Goal: Information Seeking & Learning: Find contact information

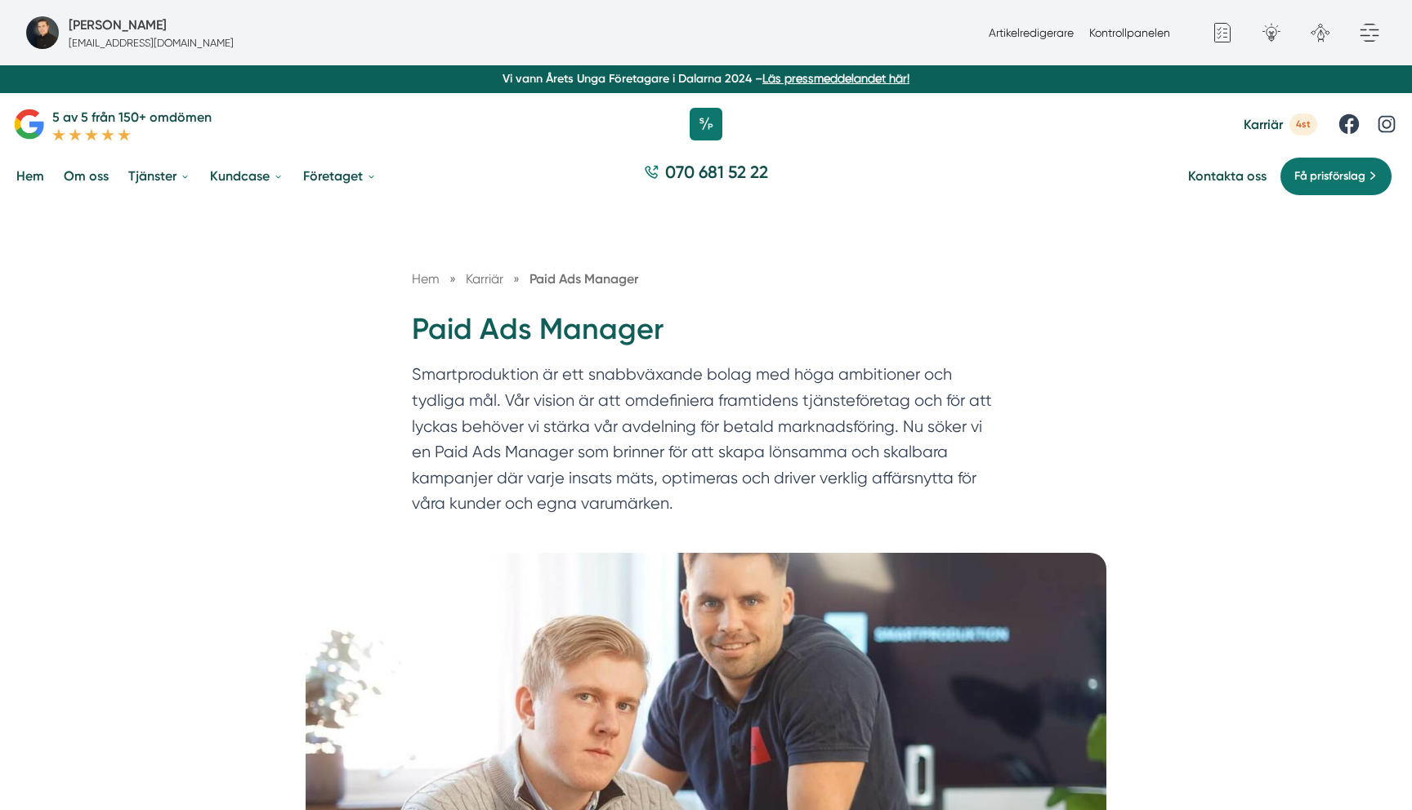
click at [721, 194] on div "070 681 52 22" at bounding box center [706, 176] width 1412 height 55
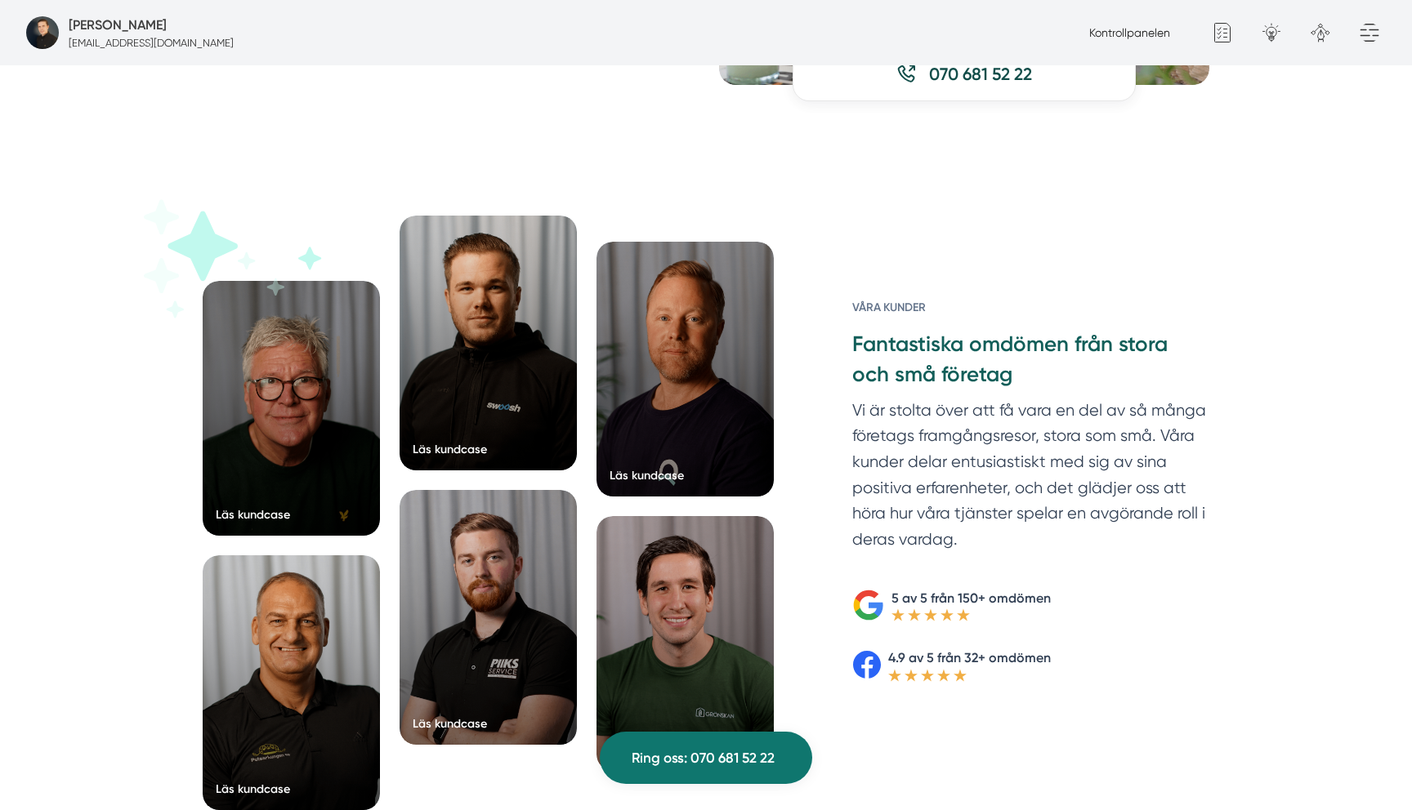
scroll to position [2368, 0]
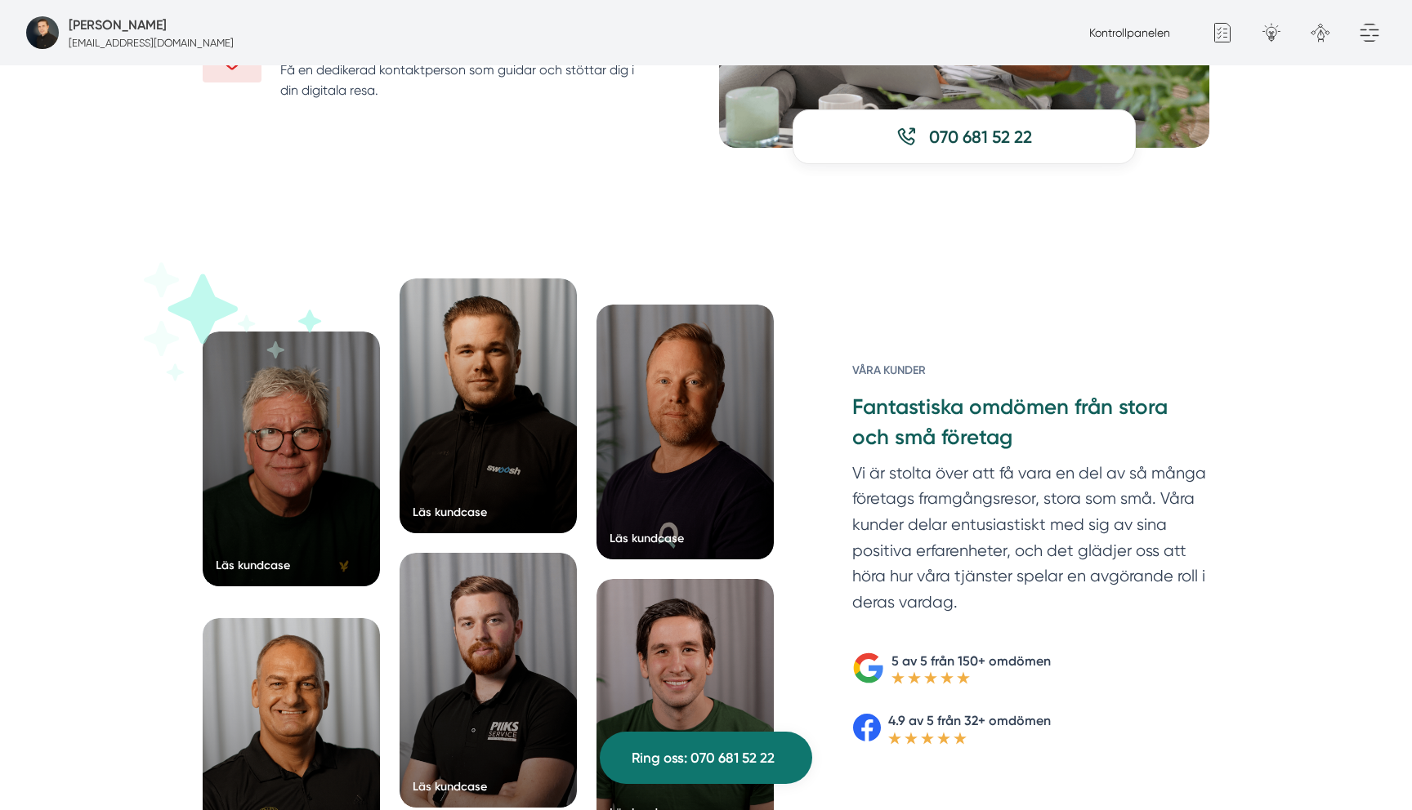
click at [306, 497] on div at bounding box center [291, 459] width 177 height 255
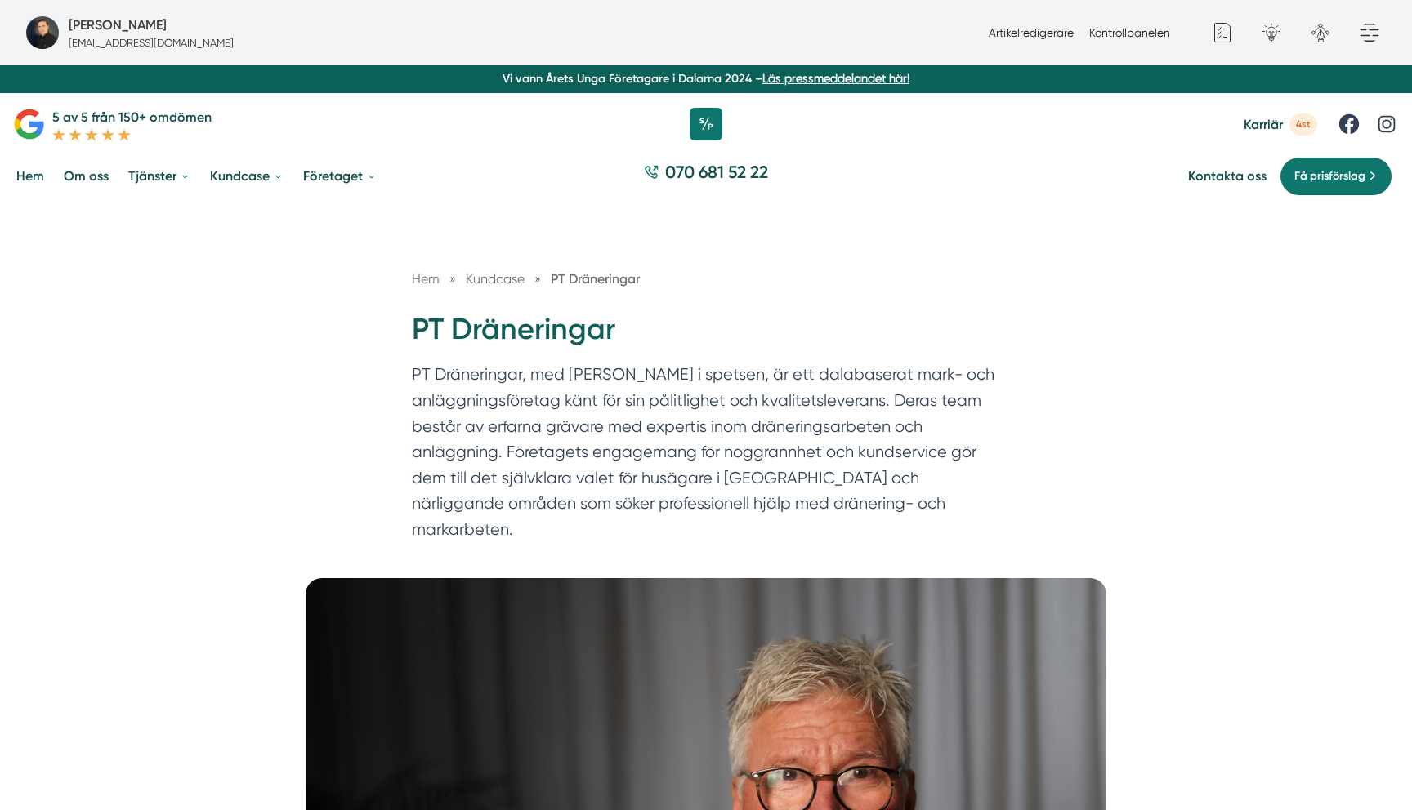
click at [561, 338] on h1 "PT Dräneringar" at bounding box center [706, 336] width 588 height 53
click at [552, 407] on p "PT Dräneringar, med [PERSON_NAME] i spetsen, är ett dalabaserat mark- och anläg…" at bounding box center [706, 456] width 588 height 189
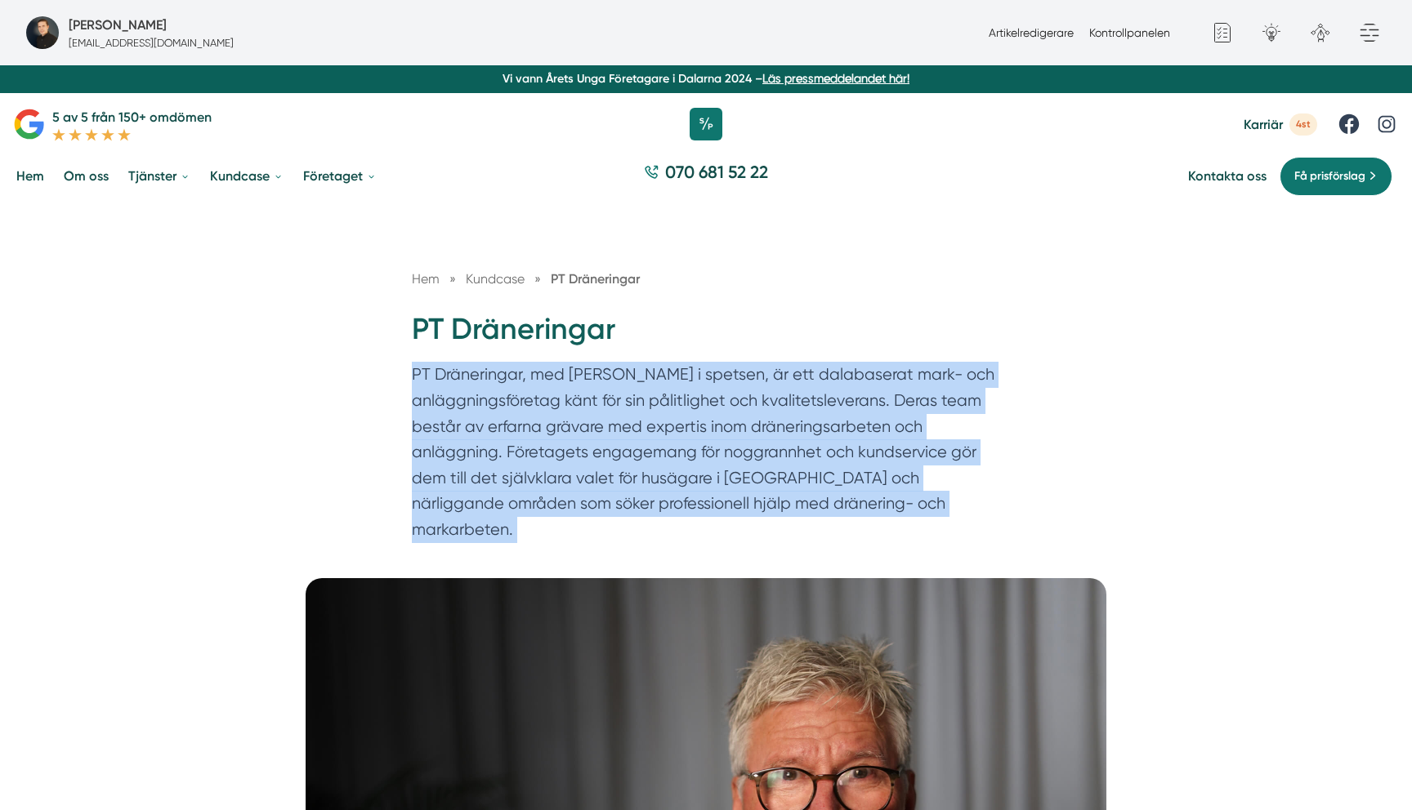
click at [552, 407] on p "PT Dräneringar, med [PERSON_NAME] i spetsen, är ett dalabaserat mark- och anläg…" at bounding box center [706, 456] width 588 height 189
